Goal: Check status

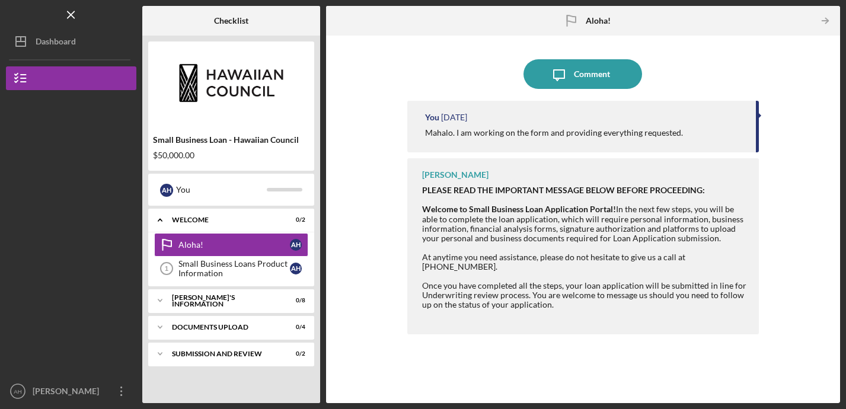
drag, startPoint x: 478, startPoint y: 176, endPoint x: 422, endPoint y: 177, distance: 56.3
click at [422, 177] on div "[PERSON_NAME]" at bounding box center [455, 174] width 66 height 9
click at [0, 0] on div "Icon/Menu Aloha! Aloha! Checklist Small Business Loan - Hawaiian Council $50,00…" at bounding box center [423, 204] width 846 height 409
